Goal: Task Accomplishment & Management: Use online tool/utility

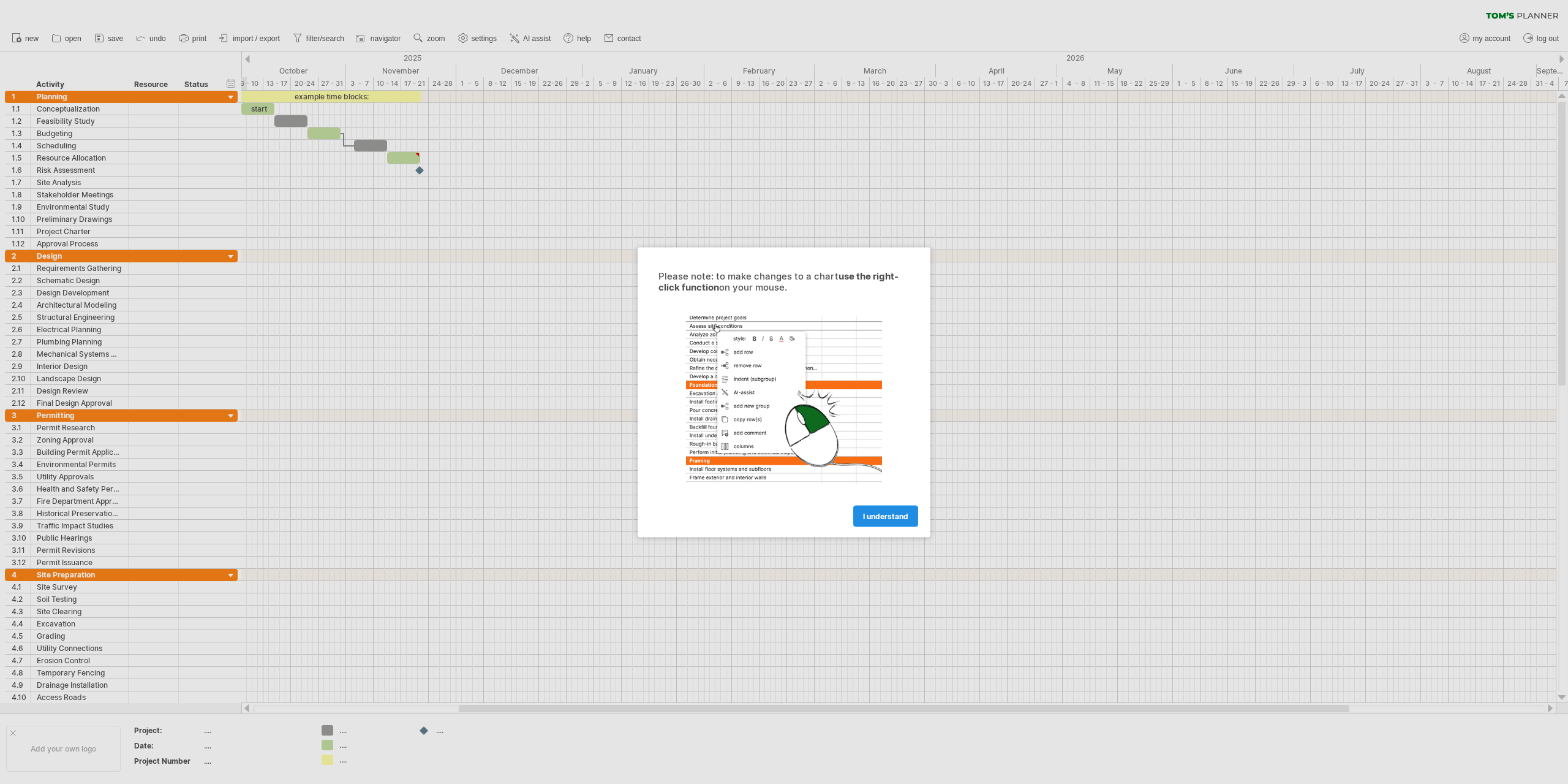
click at [896, 522] on link "I understand" at bounding box center [886, 516] width 65 height 22
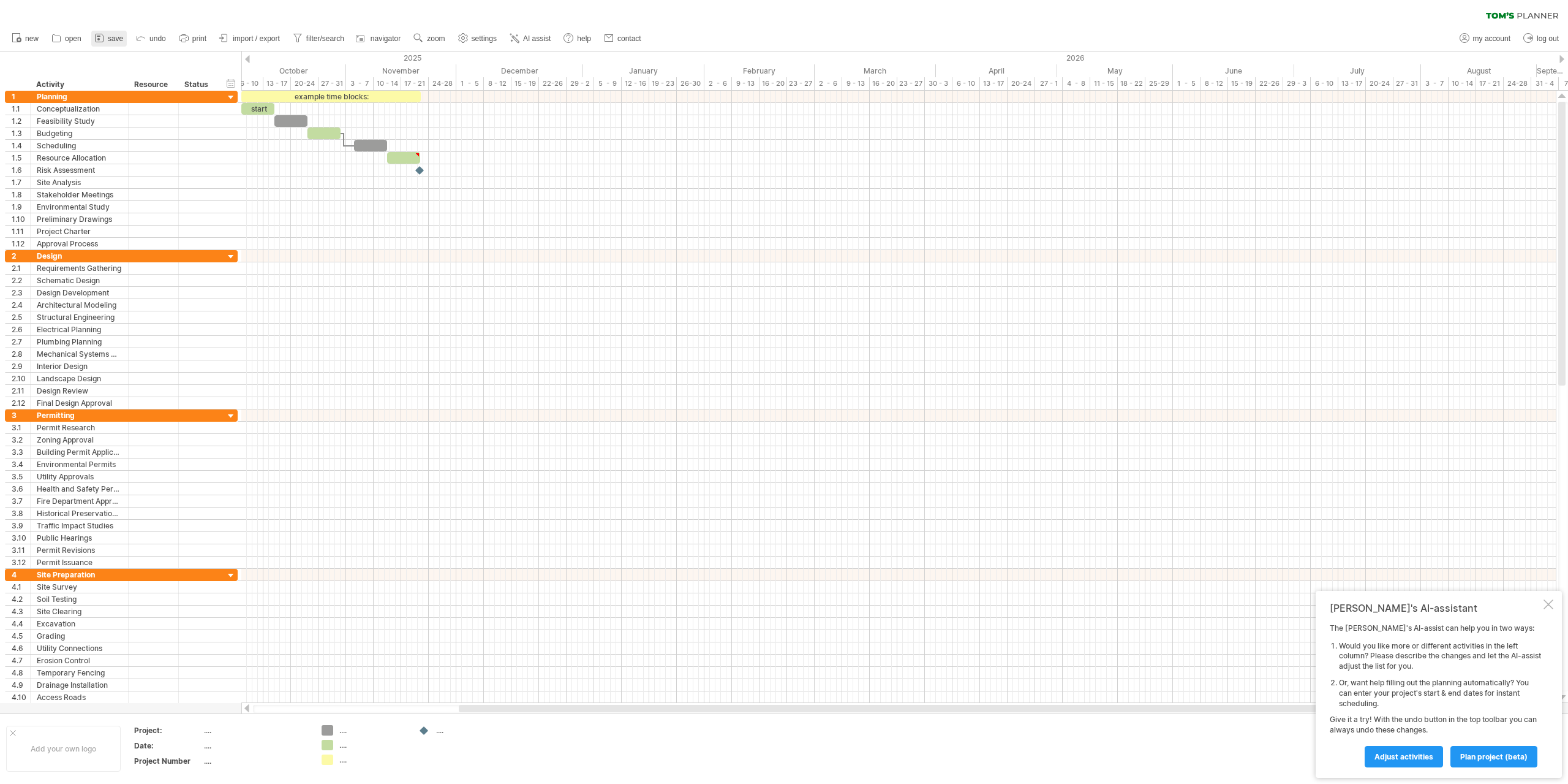
click at [110, 42] on span "save" at bounding box center [115, 39] width 15 height 9
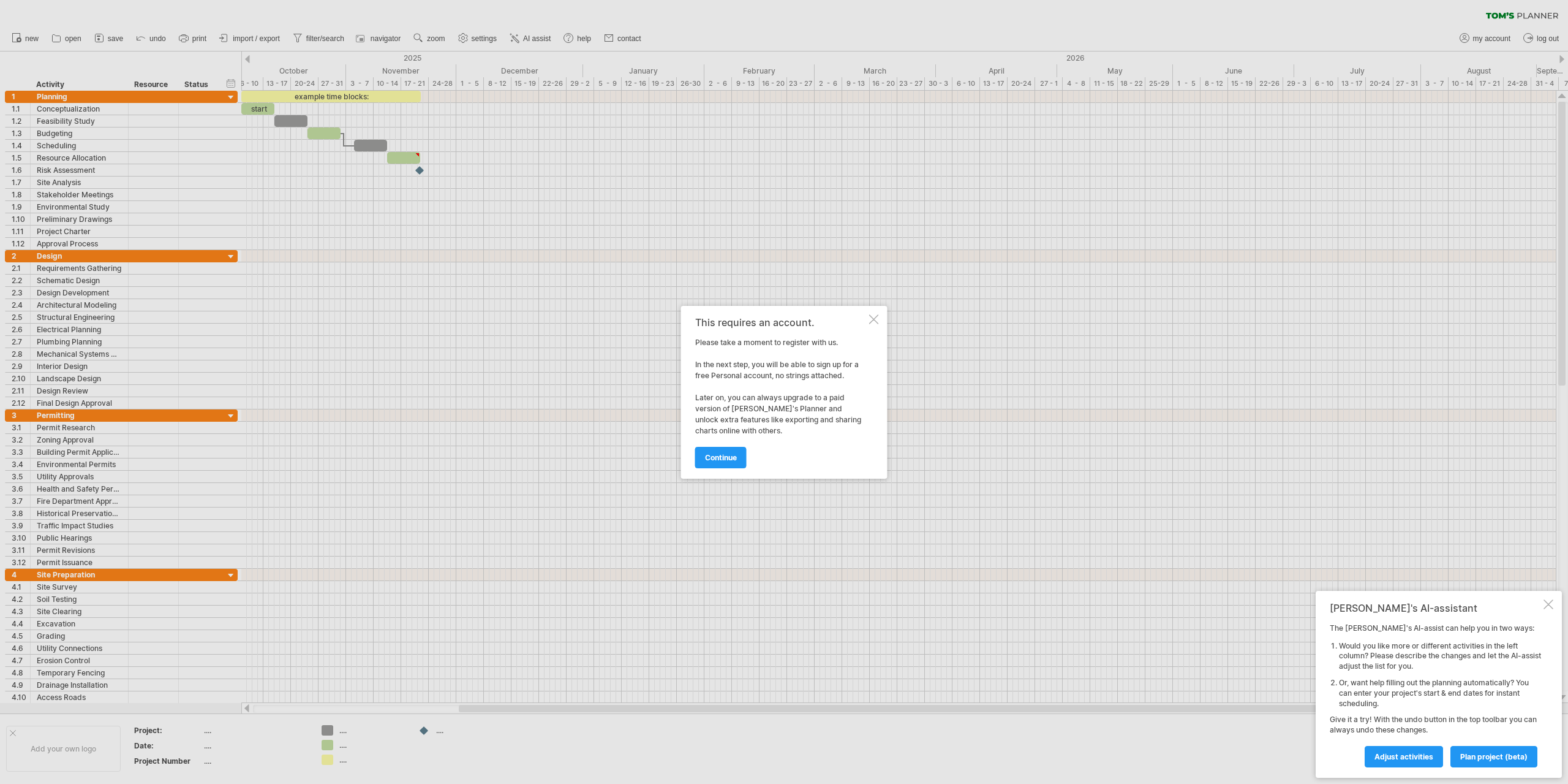
click at [876, 318] on div at bounding box center [874, 319] width 10 height 10
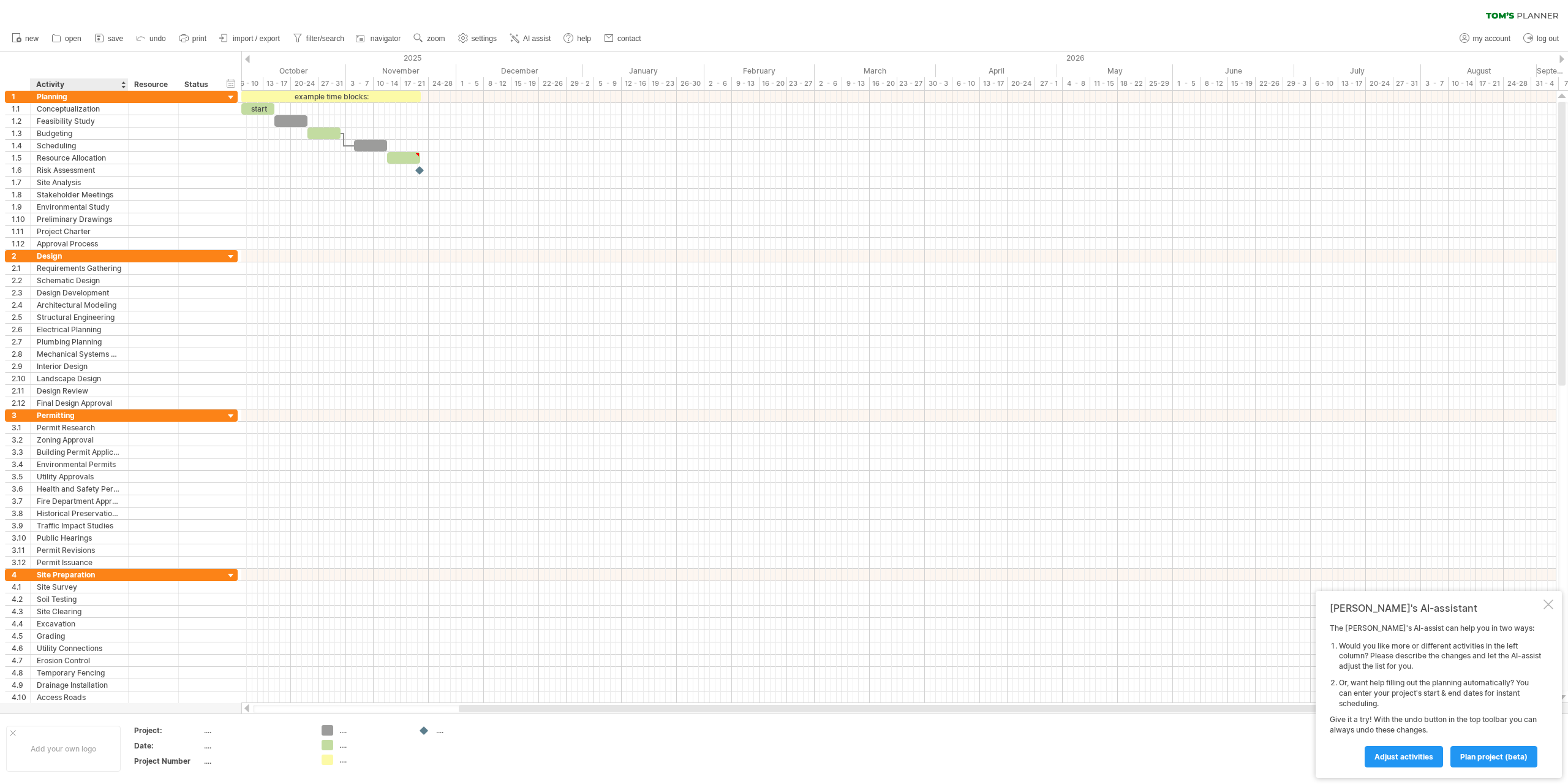
click at [71, 78] on div "Activity" at bounding box center [78, 84] width 85 height 13
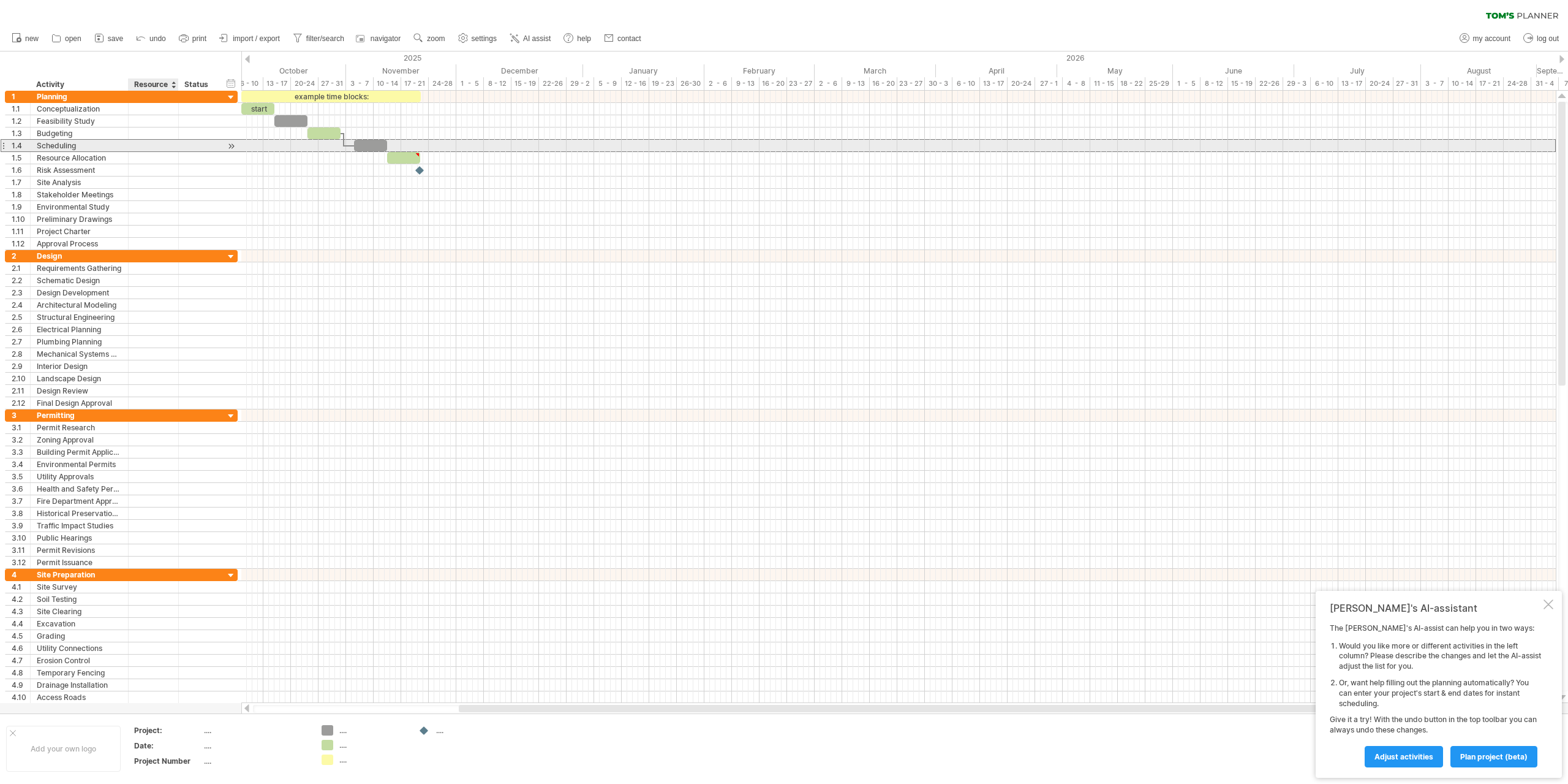
click at [147, 146] on div at bounding box center [153, 145] width 38 height 12
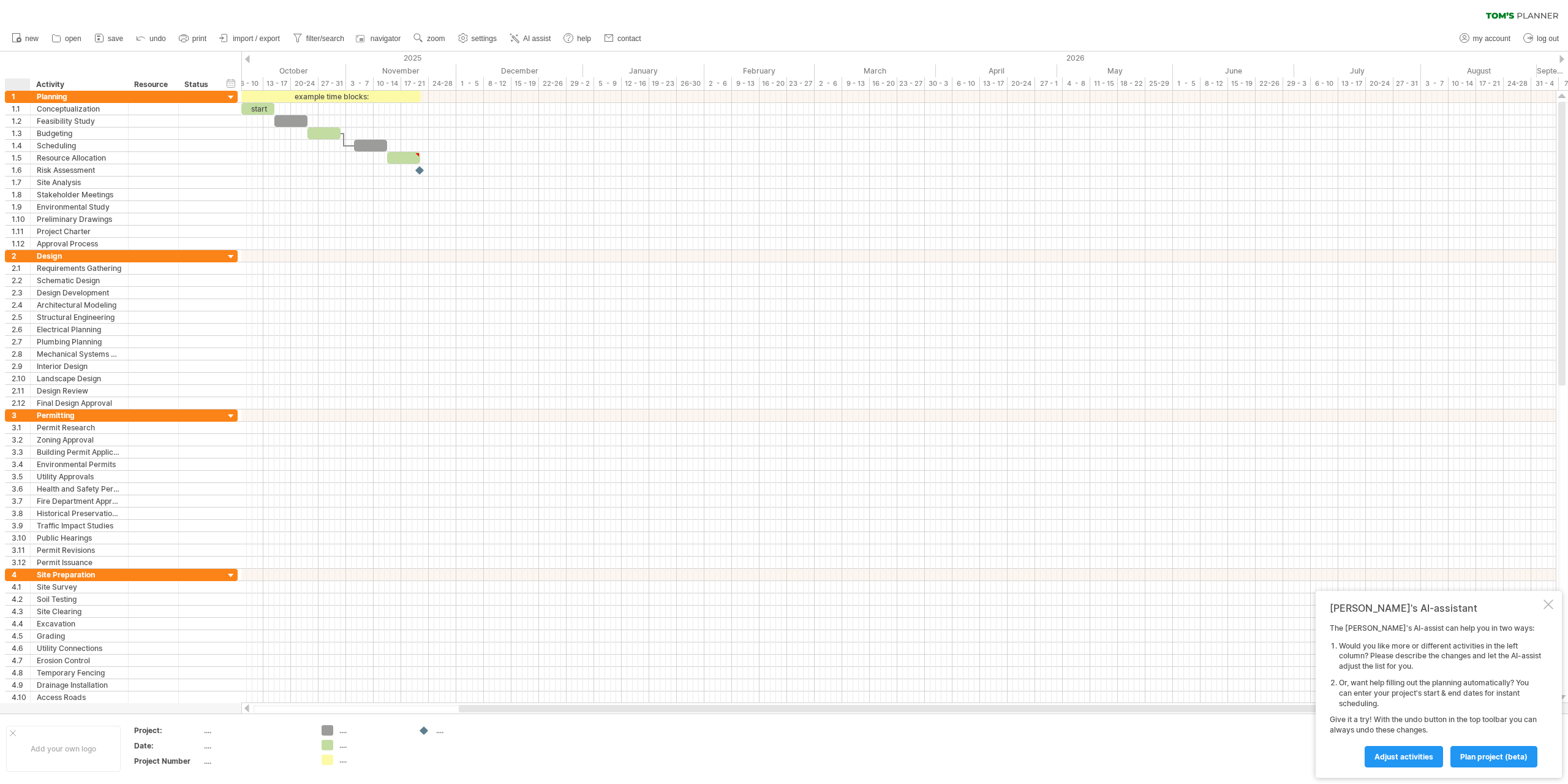
click at [22, 84] on div at bounding box center [20, 84] width 19 height 13
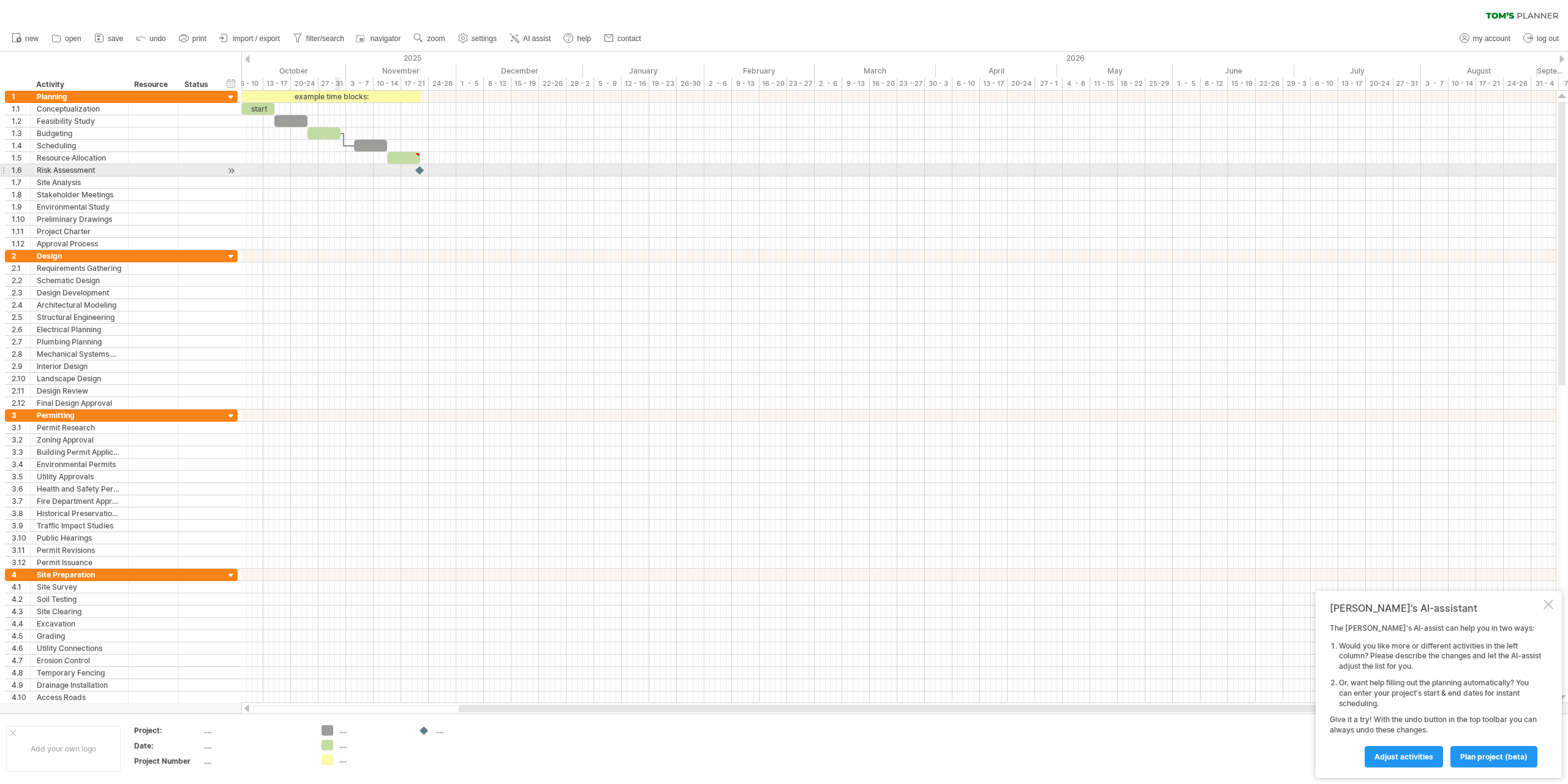
click at [337, 165] on div at bounding box center [898, 170] width 1315 height 13
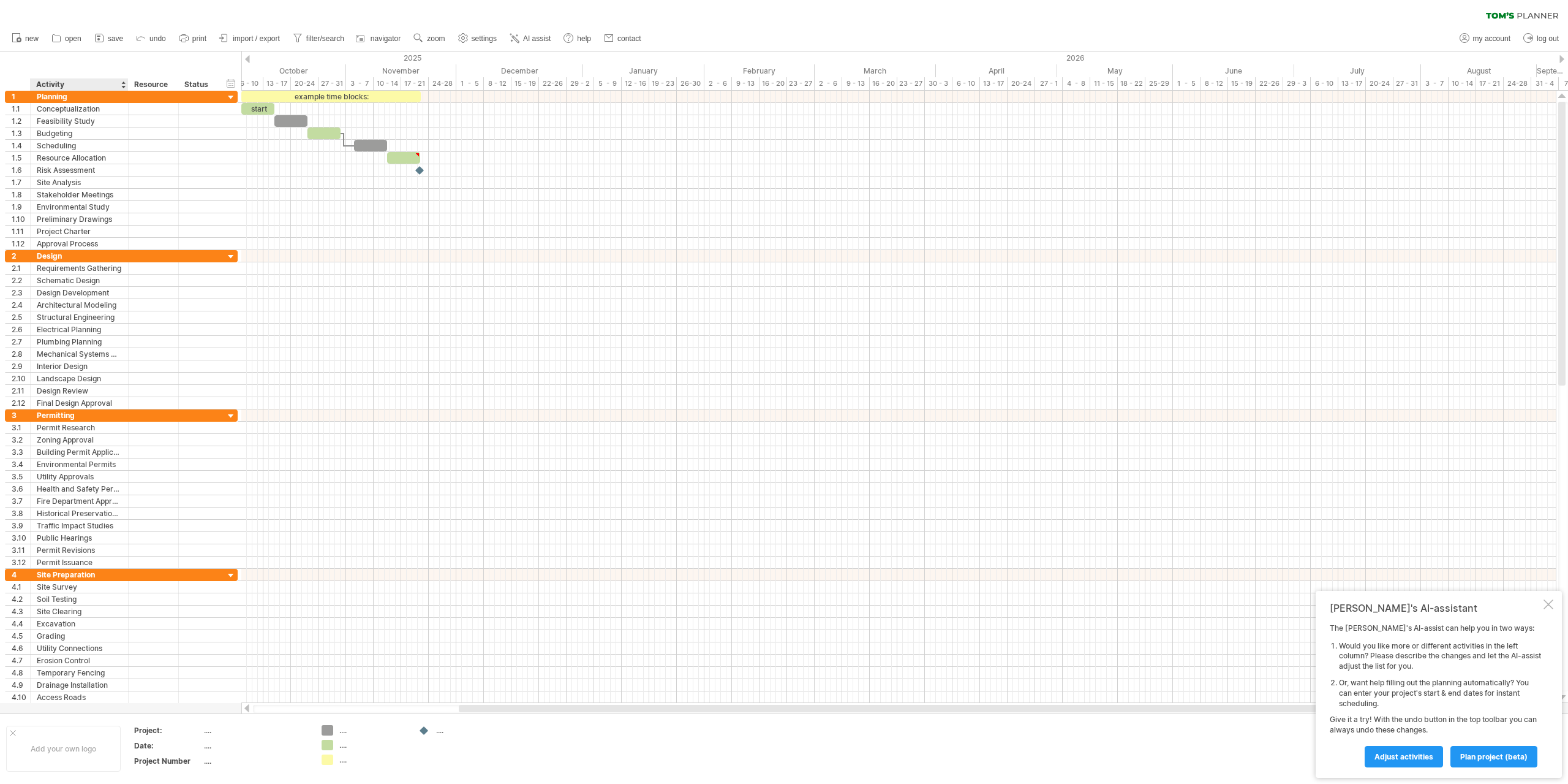
click at [78, 83] on div "Activity" at bounding box center [78, 84] width 85 height 13
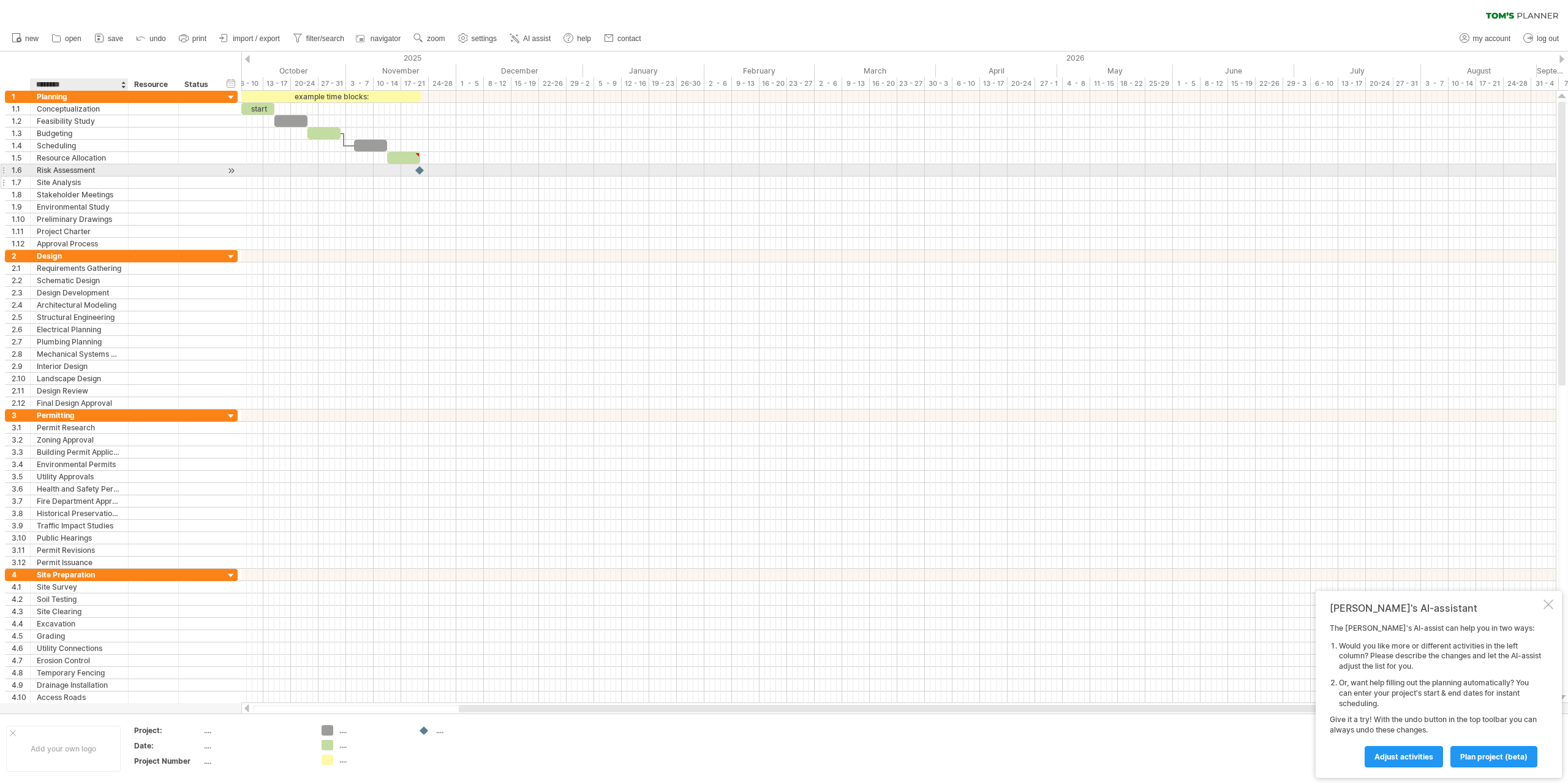
click at [108, 178] on div "Site Analysis" at bounding box center [79, 182] width 85 height 12
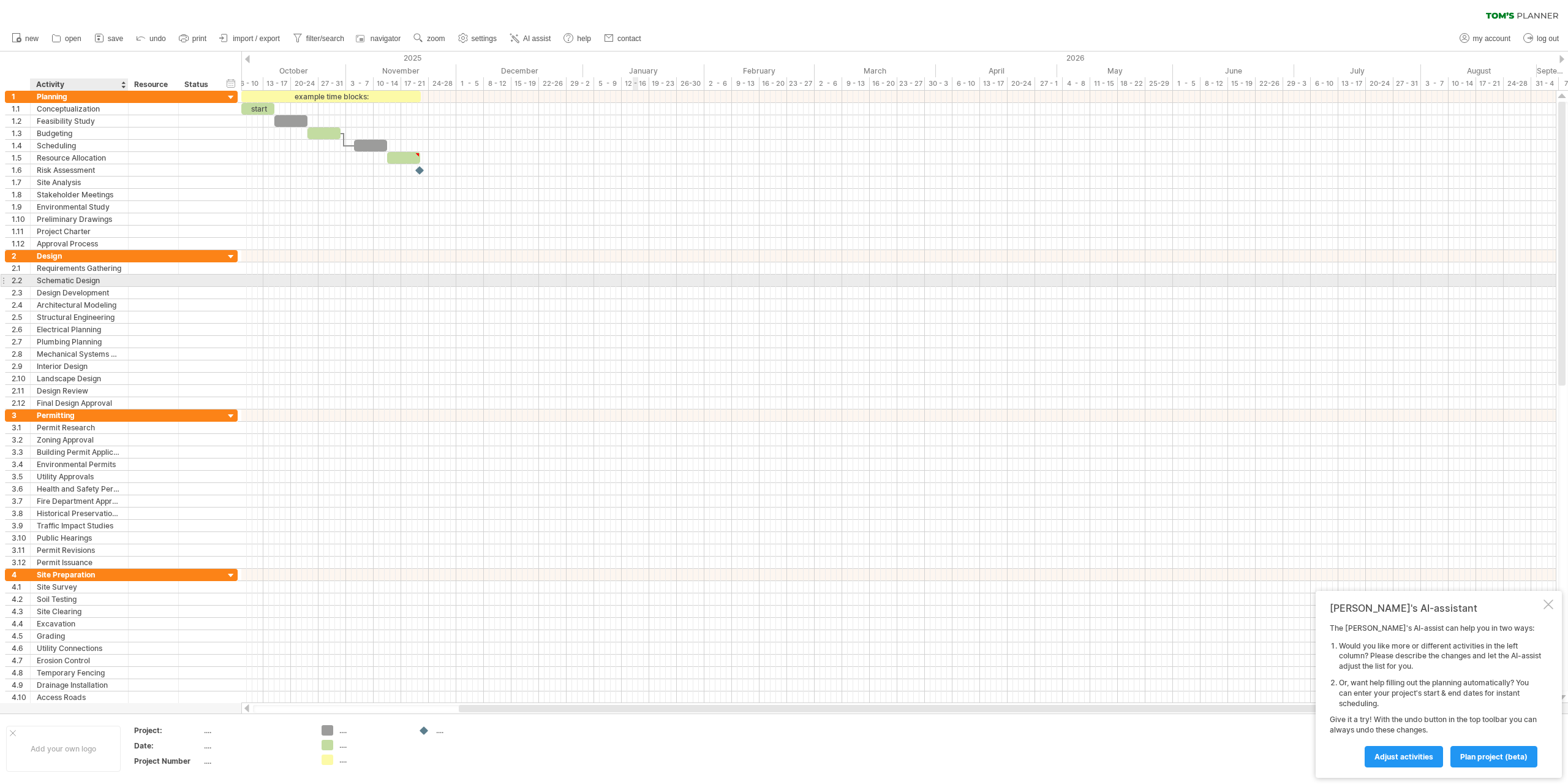
click at [636, 287] on div at bounding box center [898, 293] width 1315 height 13
